Goal: Check status

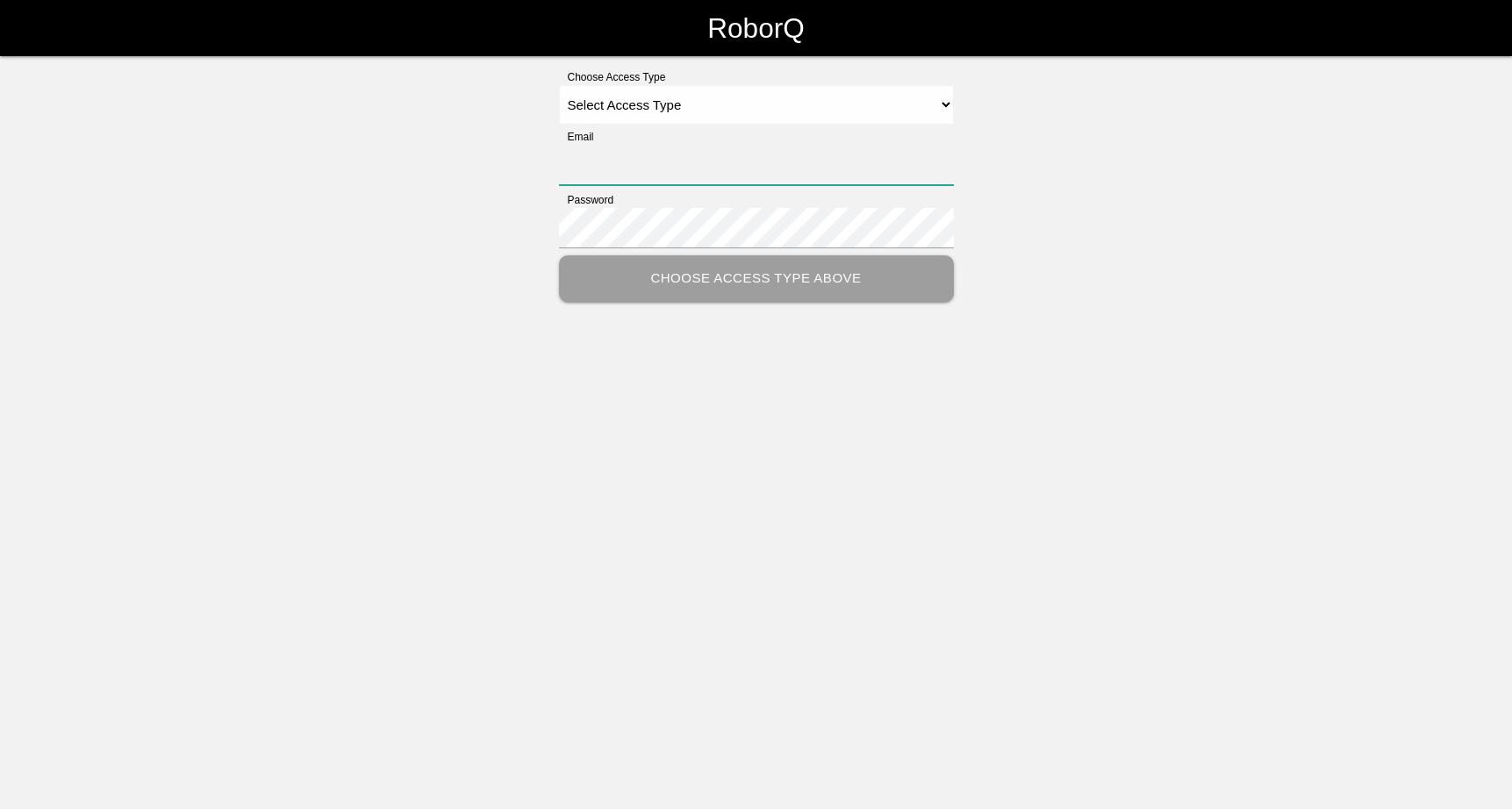
click at [715, 157] on input "Email" at bounding box center [756, 165] width 395 height 40
click at [901, 109] on select "Select Access Type Admin Customer Supervisor Worker" at bounding box center [756, 105] width 395 height 39
select select "Customer"
click at [559, 85] on select "Select Access Type Admin Customer Supervisor Worker" at bounding box center [756, 105] width 395 height 39
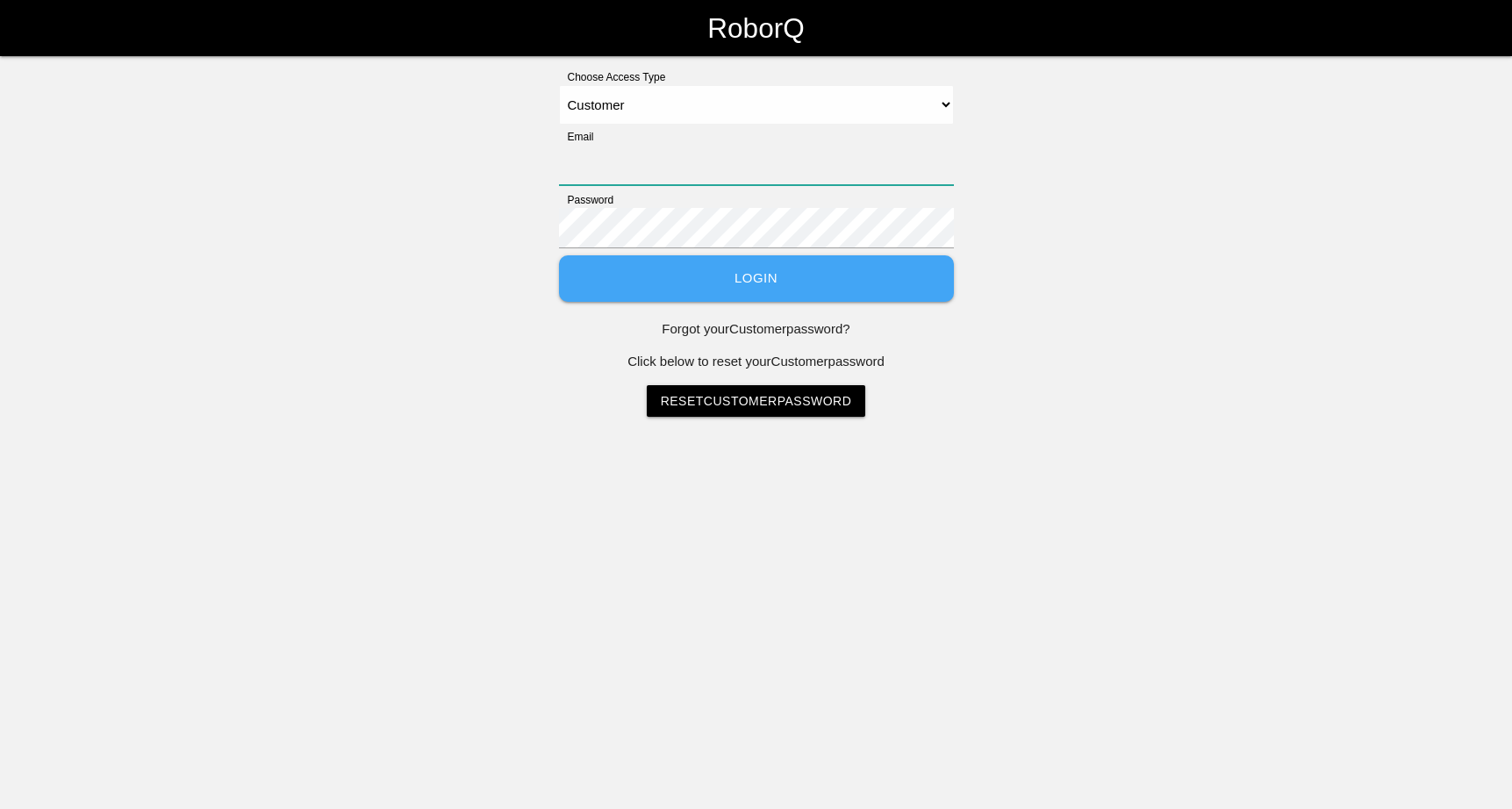
click at [831, 159] on input "Email" at bounding box center [756, 165] width 395 height 40
type input "kim.osborn@llproducts.com"
click at [772, 282] on button "Login" at bounding box center [756, 279] width 395 height 47
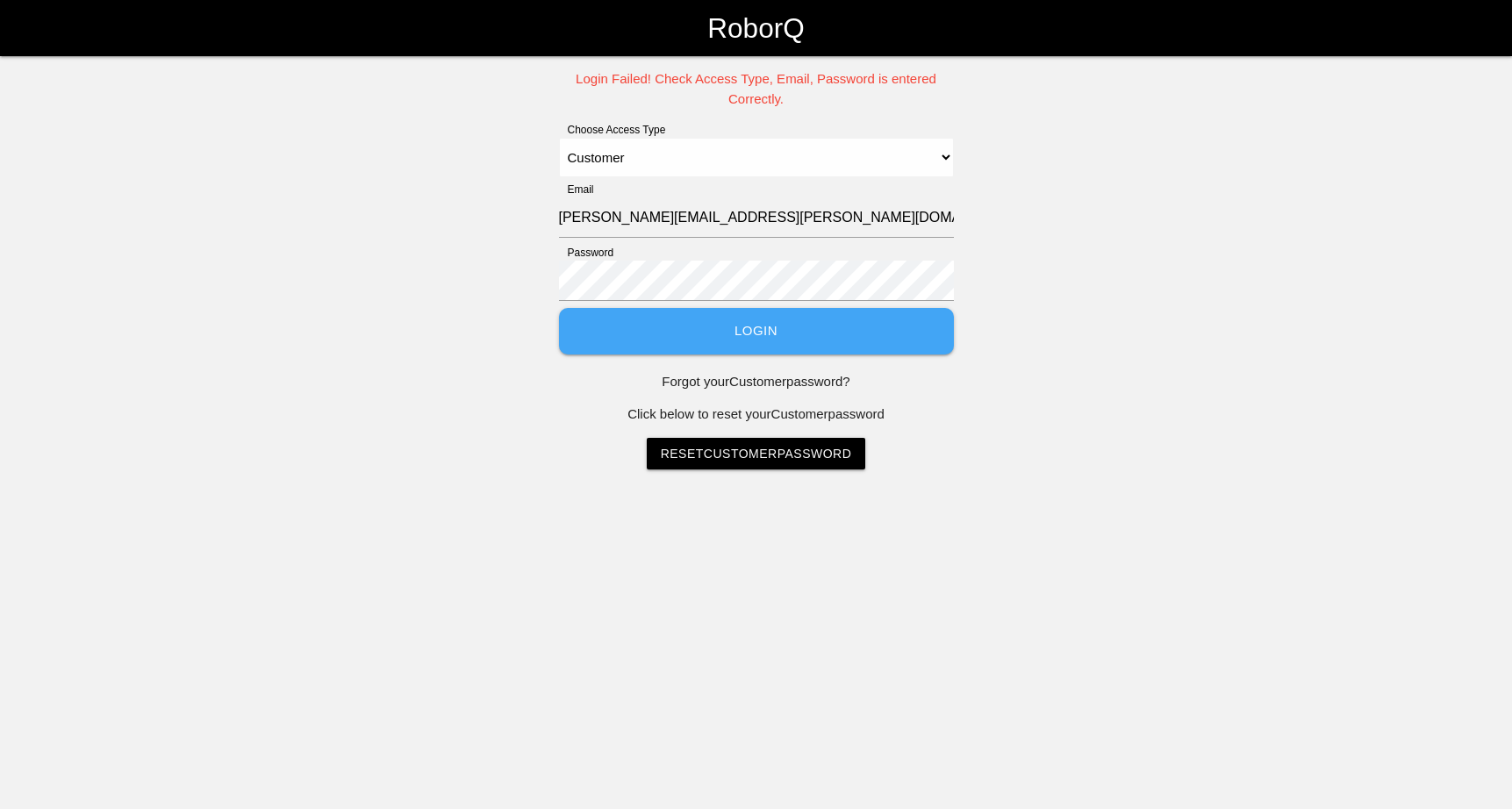
click at [748, 331] on button "Login" at bounding box center [756, 331] width 395 height 47
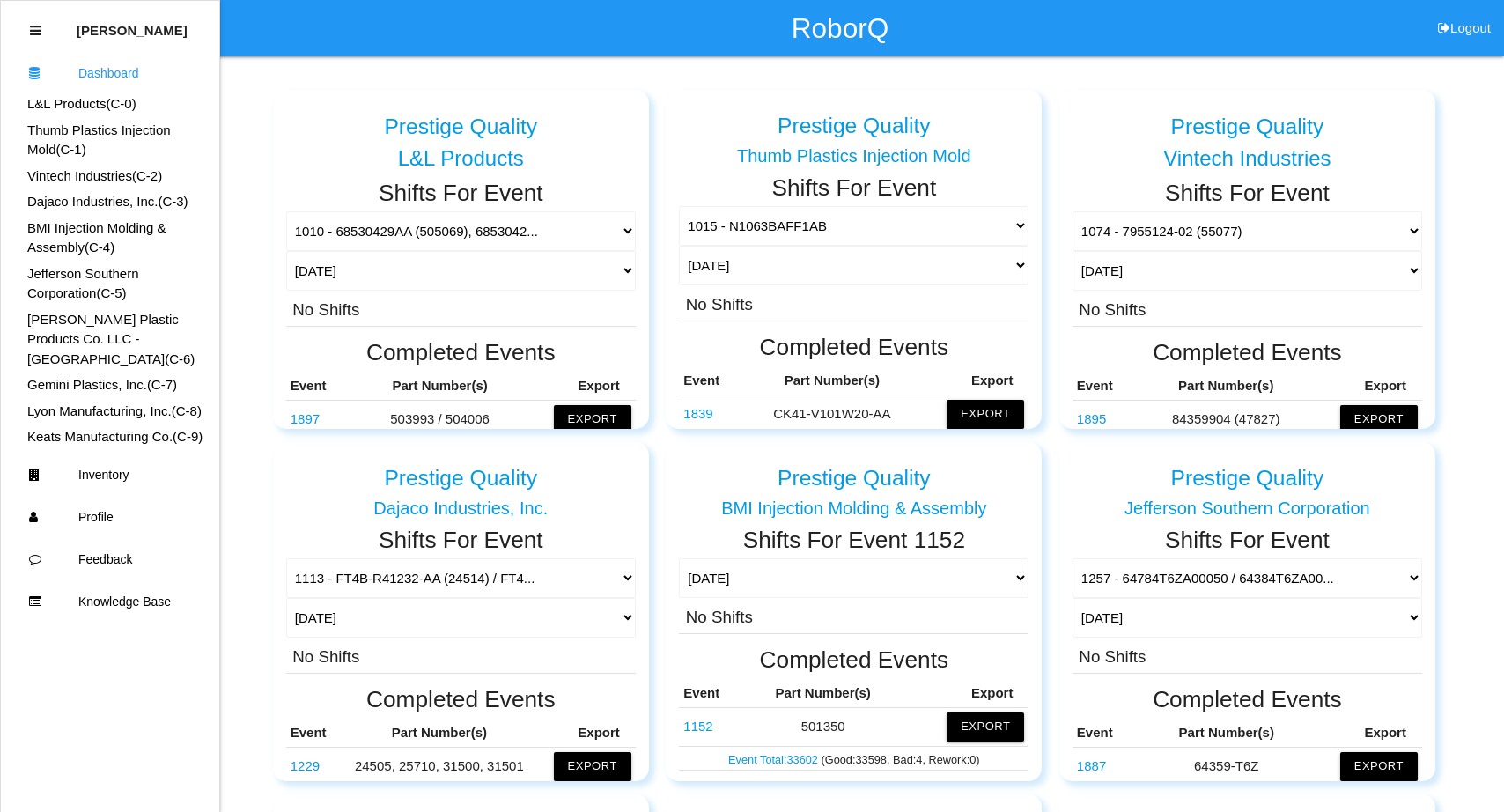
click at [172, 202] on link "Dajaco Industries, Inc. (C- 3 )" at bounding box center [108, 201] width 161 height 15
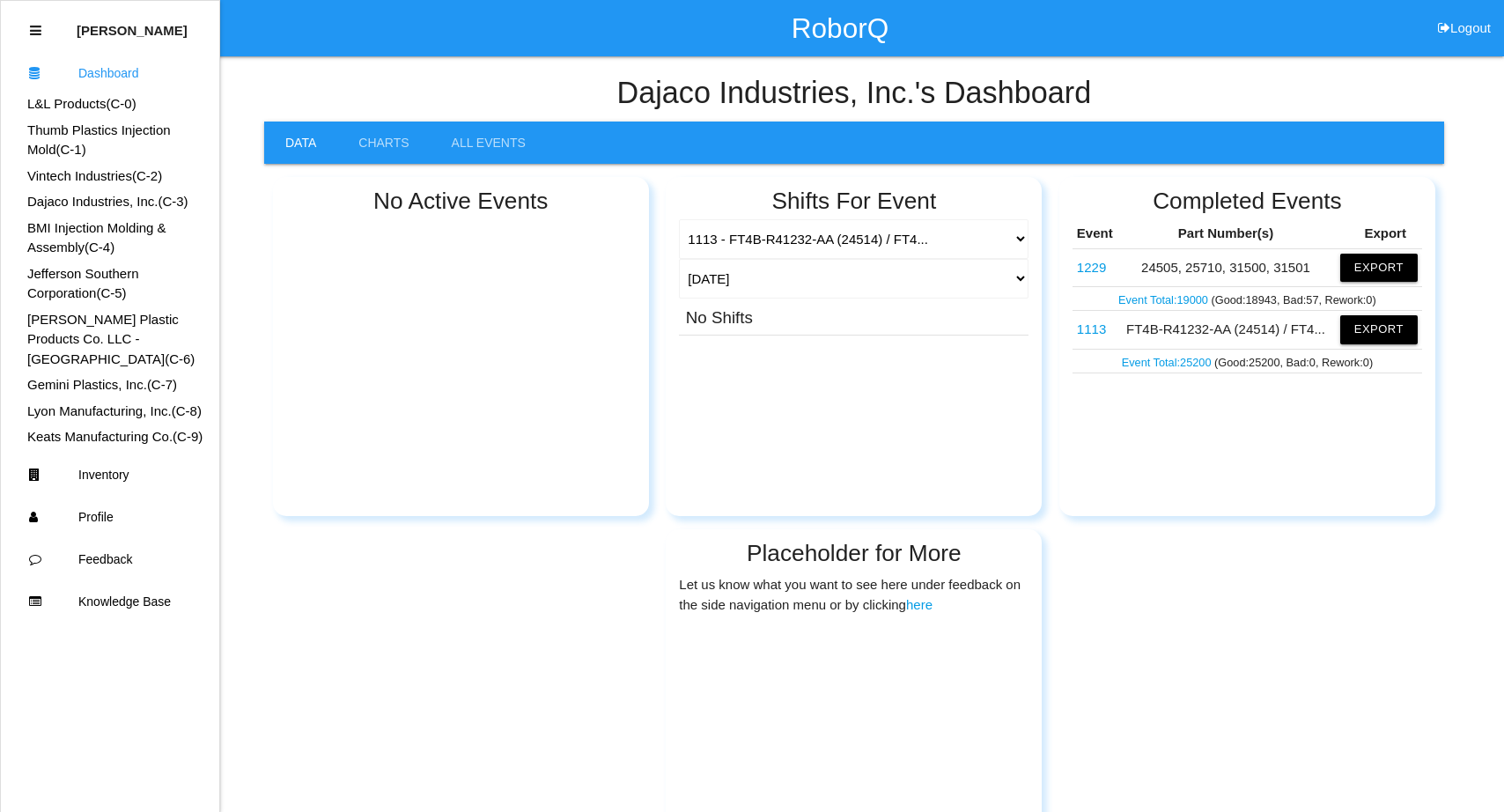
click at [131, 102] on link "L&L Products (C- 0 )" at bounding box center [82, 103] width 109 height 15
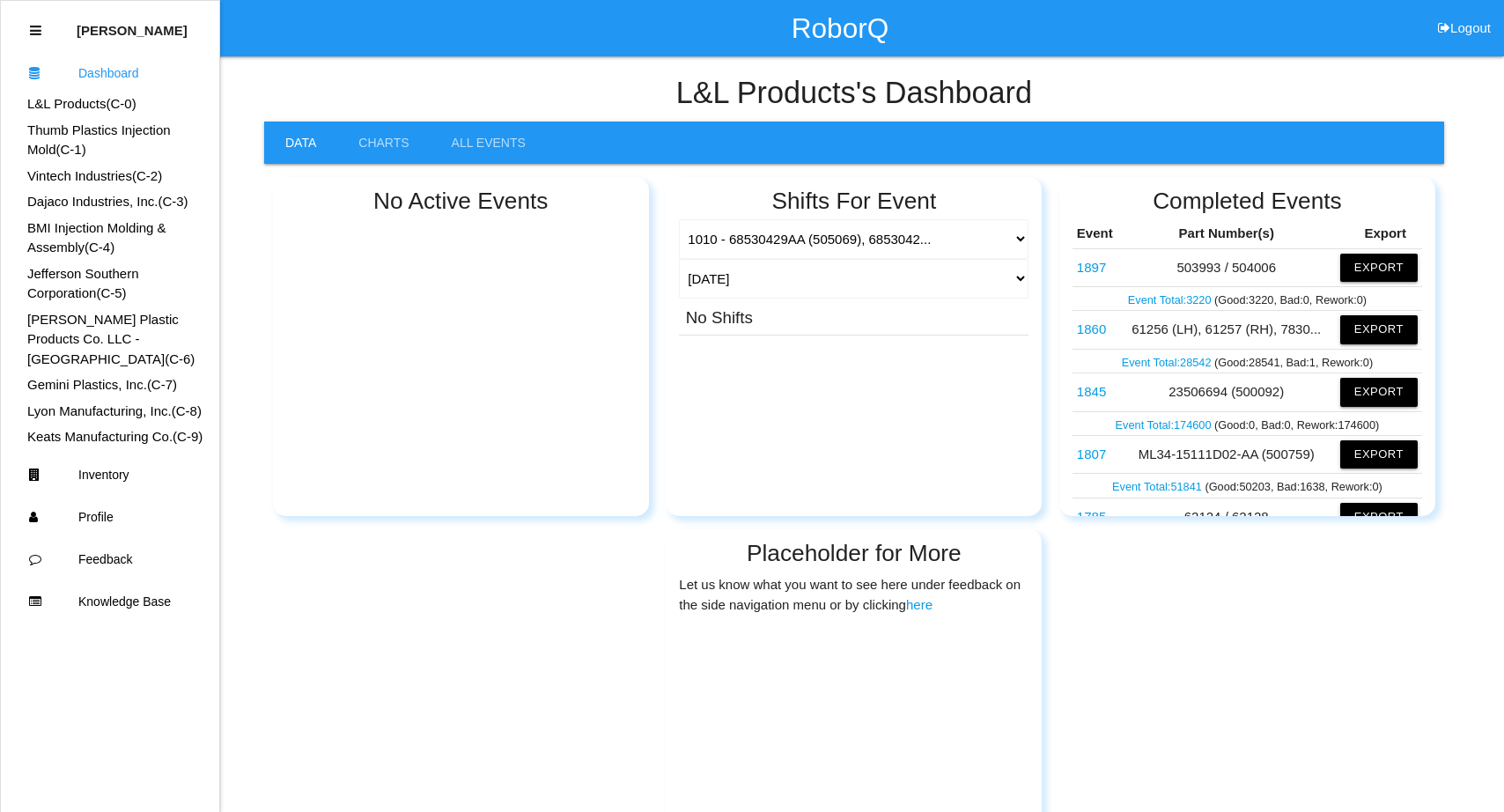
click at [162, 205] on link "Dajaco Industries, Inc. (C- 3 )" at bounding box center [108, 201] width 161 height 15
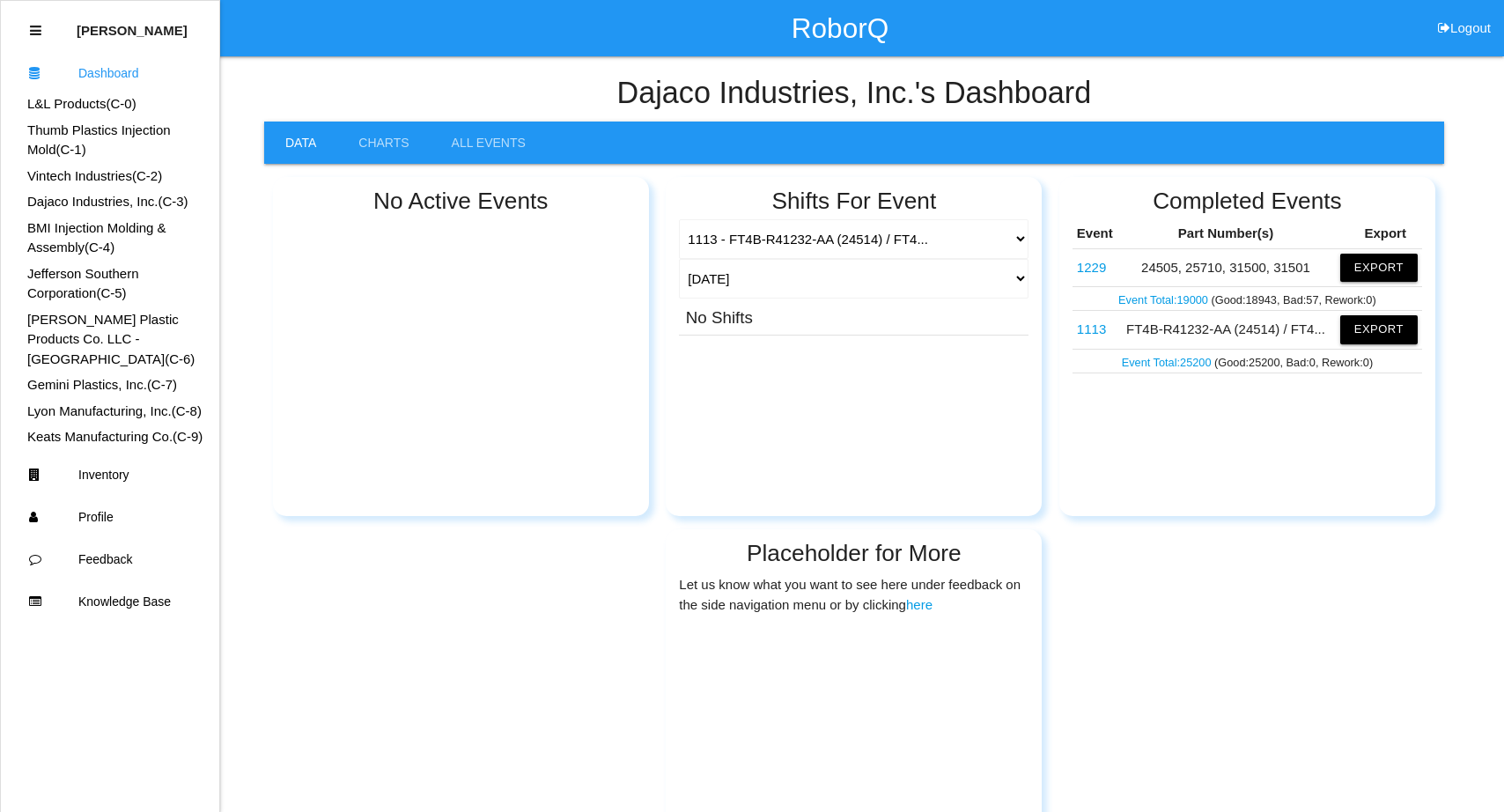
click at [155, 200] on link "Dajaco Industries, Inc. (C- 3 )" at bounding box center [108, 201] width 161 height 15
click at [1018, 234] on select "1113 - FT4B-R41232-AA (24514) / FT4... 1229 - 24505, 25710, 31500, 31501" at bounding box center [853, 239] width 349 height 39
click at [679, 220] on select "1113 - FT4B-R41232-AA (24514) / FT4... 1229 - 24505, 25710, 31500, 31501" at bounding box center [853, 239] width 349 height 39
click at [146, 83] on link "Dashboard" at bounding box center [110, 72] width 219 height 42
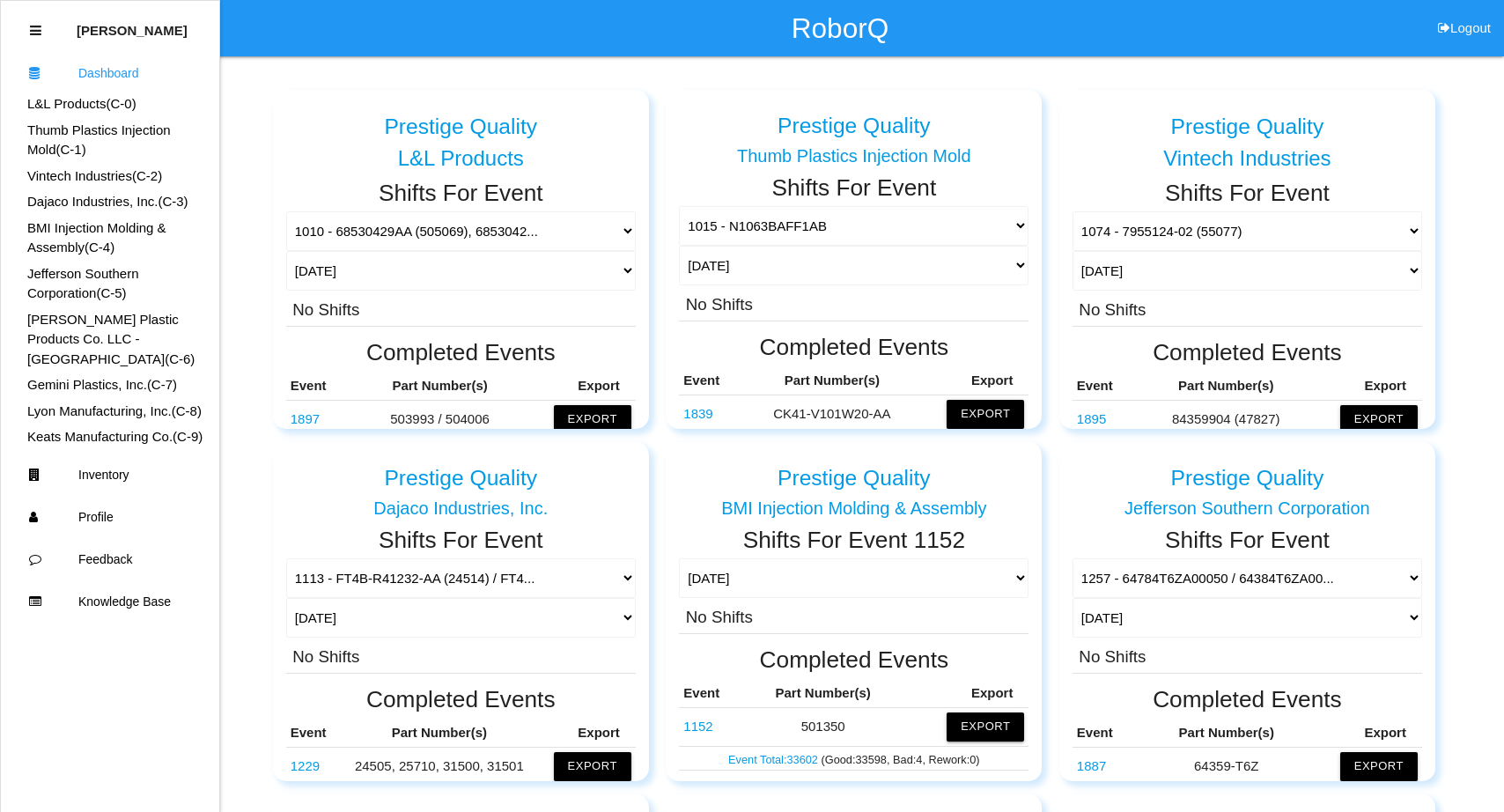
click at [1452, 13] on button "Logout" at bounding box center [1464, 7] width 79 height 13
select select "Customer"
